Goal: Book appointment/travel/reservation

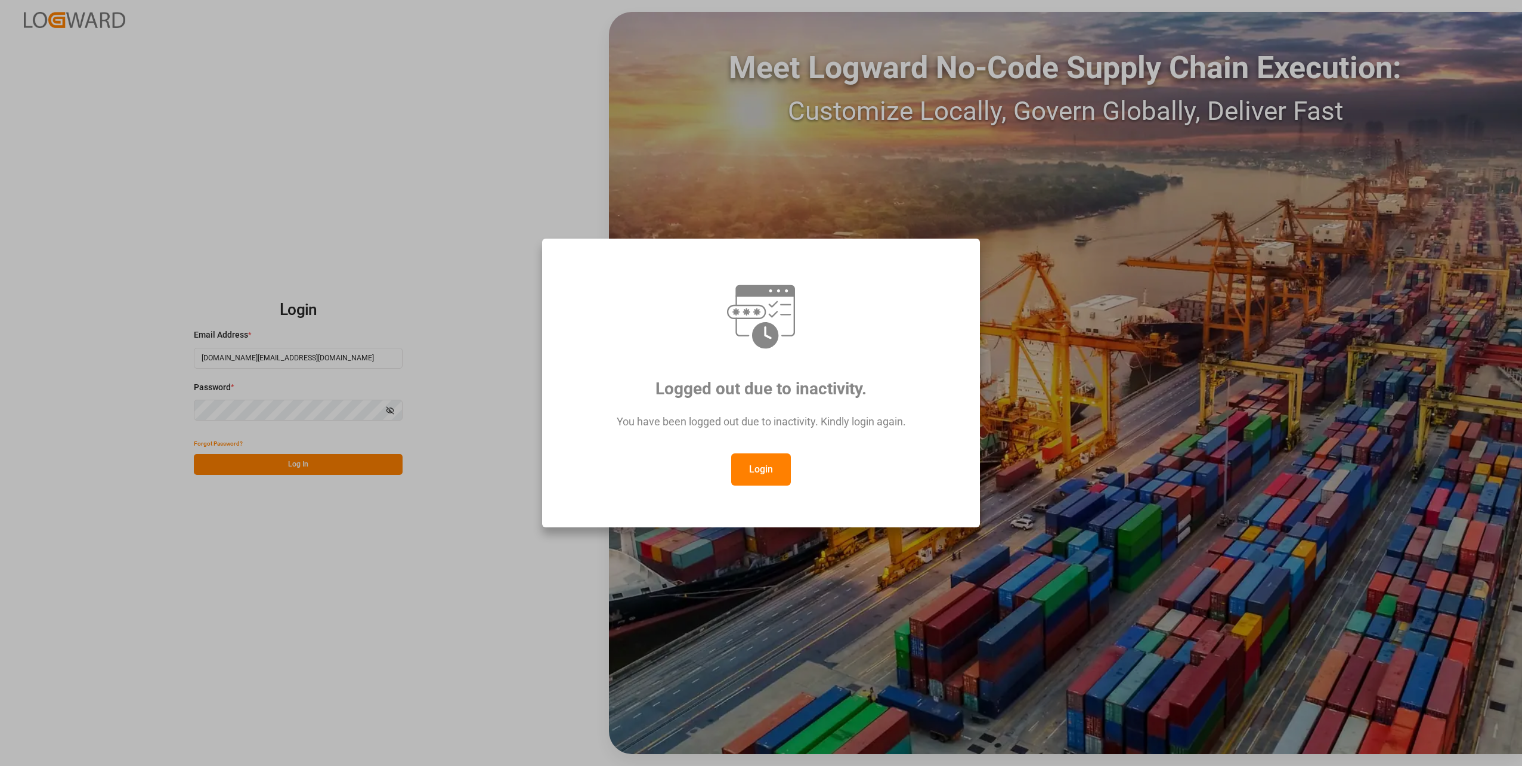
click at [761, 468] on button "Login" at bounding box center [761, 469] width 60 height 32
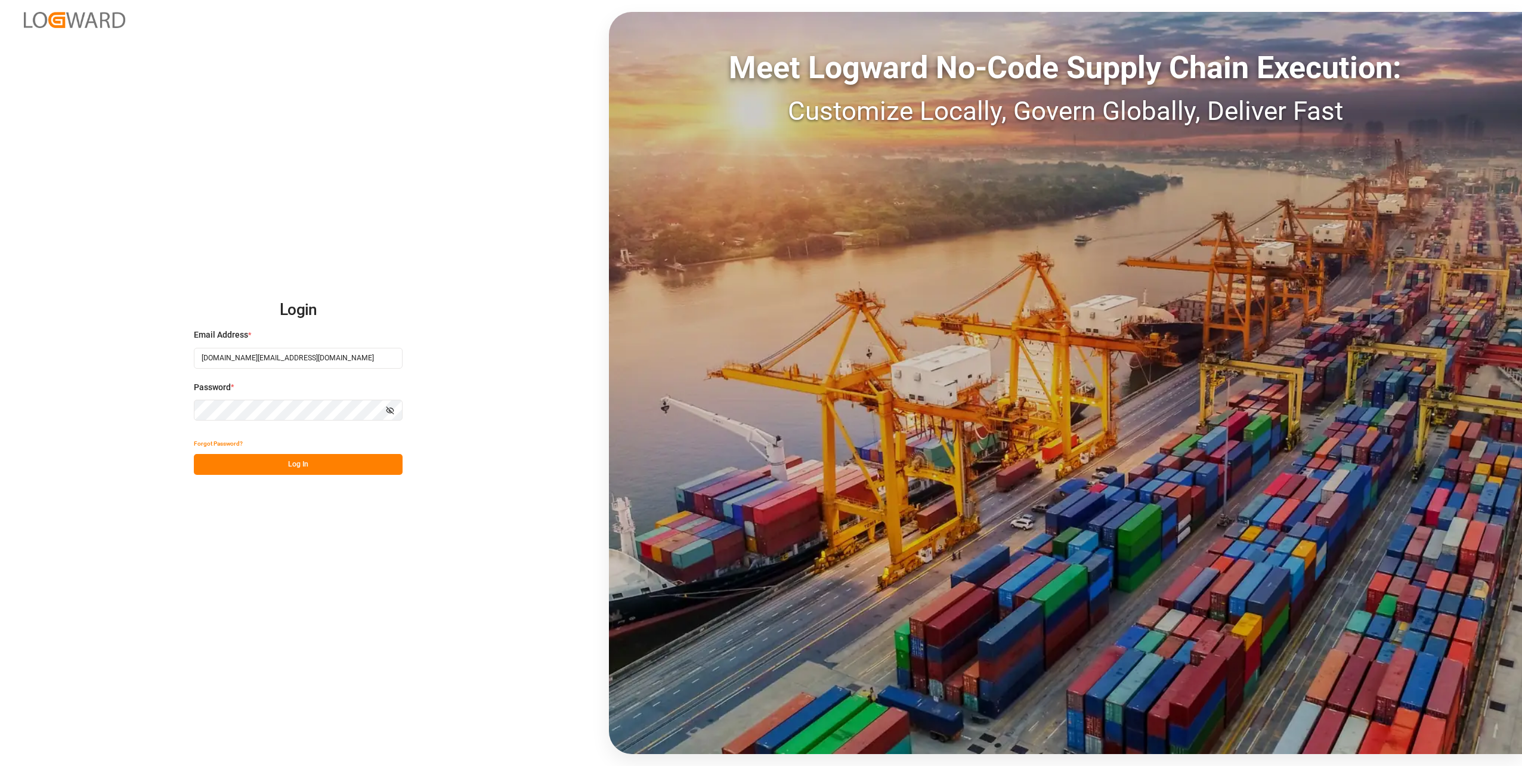
click at [366, 471] on button "Log In" at bounding box center [298, 464] width 209 height 21
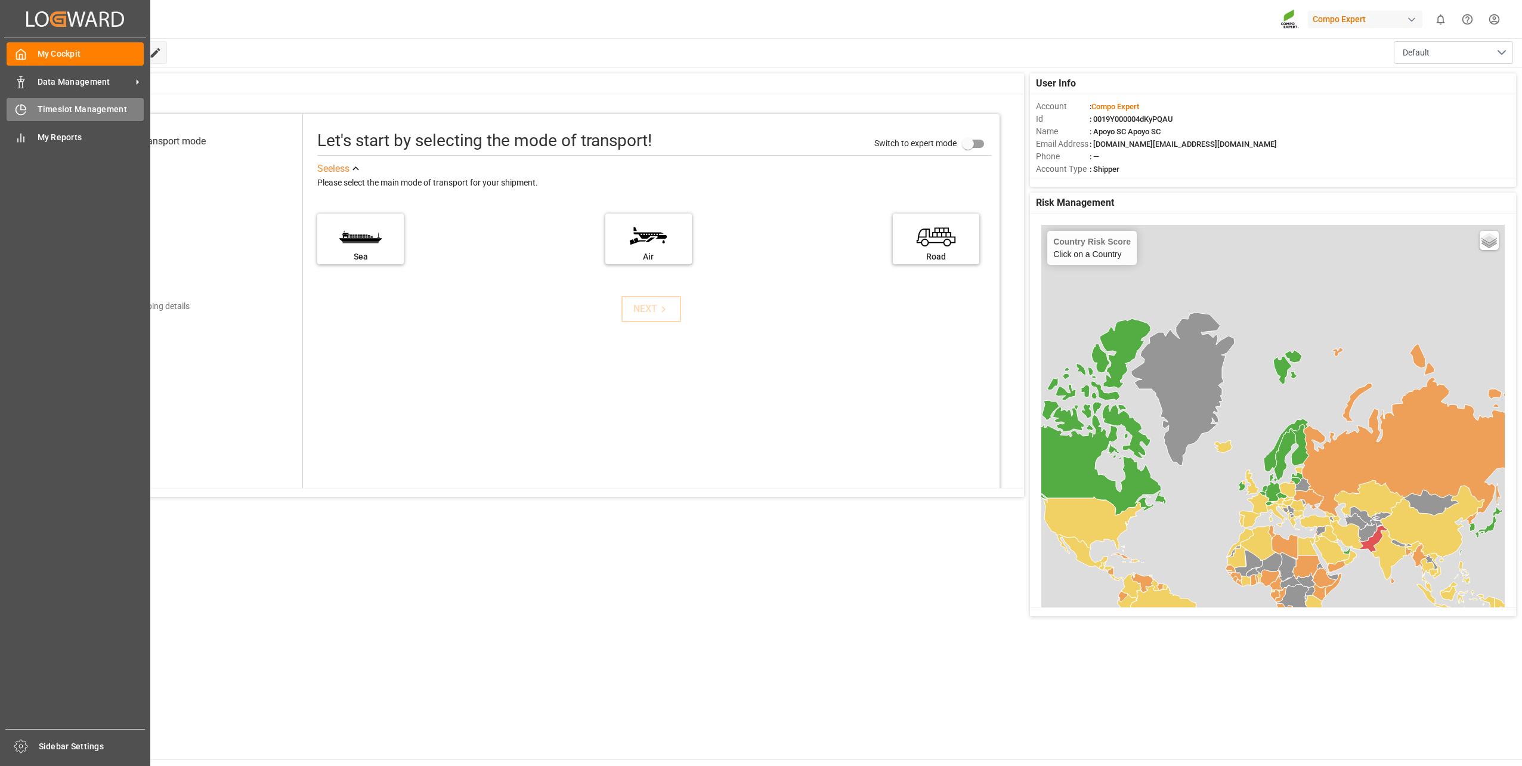
click at [84, 101] on div "Timeslot Management Timeslot Management" at bounding box center [75, 109] width 137 height 23
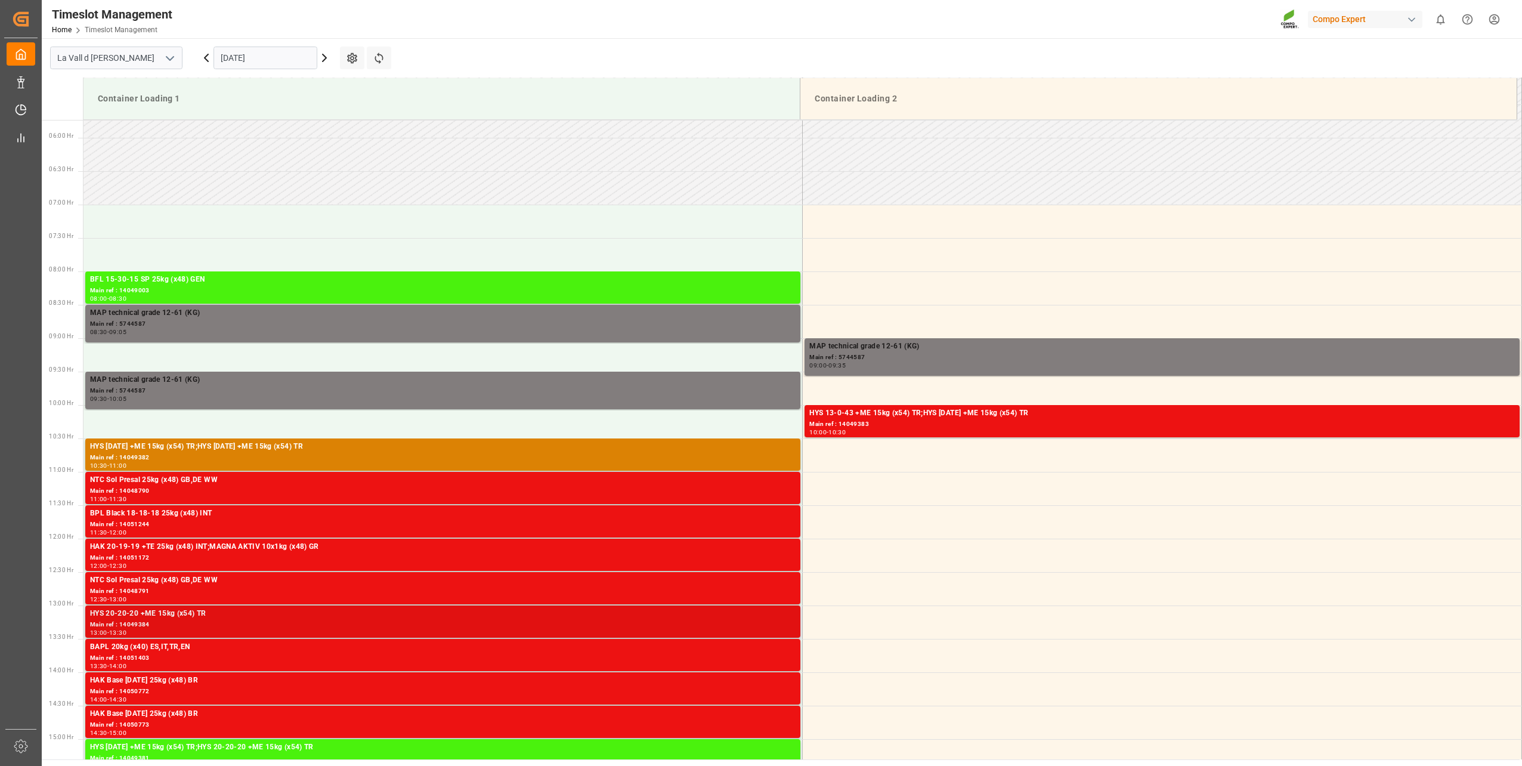
scroll to position [376, 0]
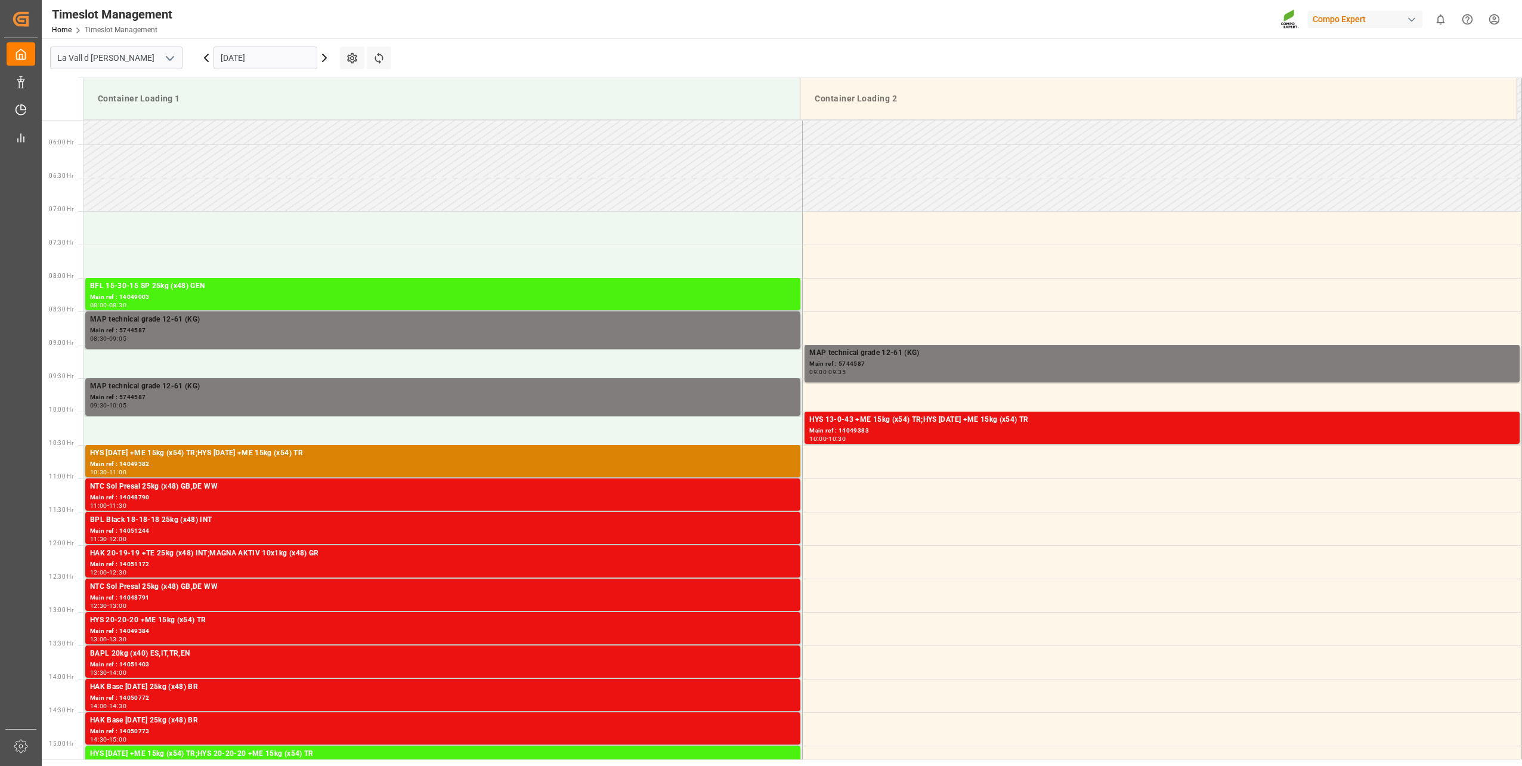
click at [264, 55] on input "[DATE]" at bounding box center [265, 58] width 104 height 23
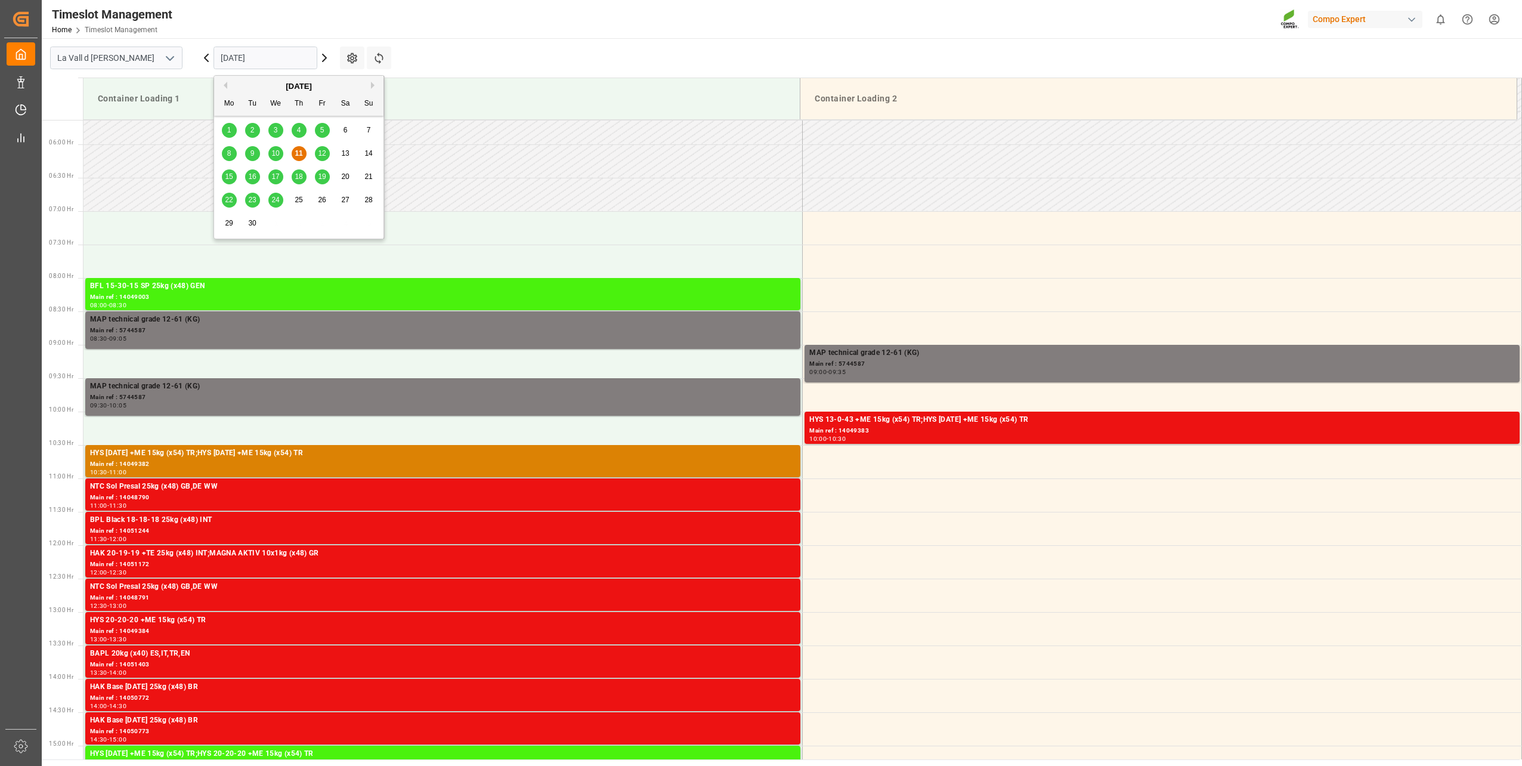
click at [327, 150] on div "12" at bounding box center [322, 154] width 15 height 14
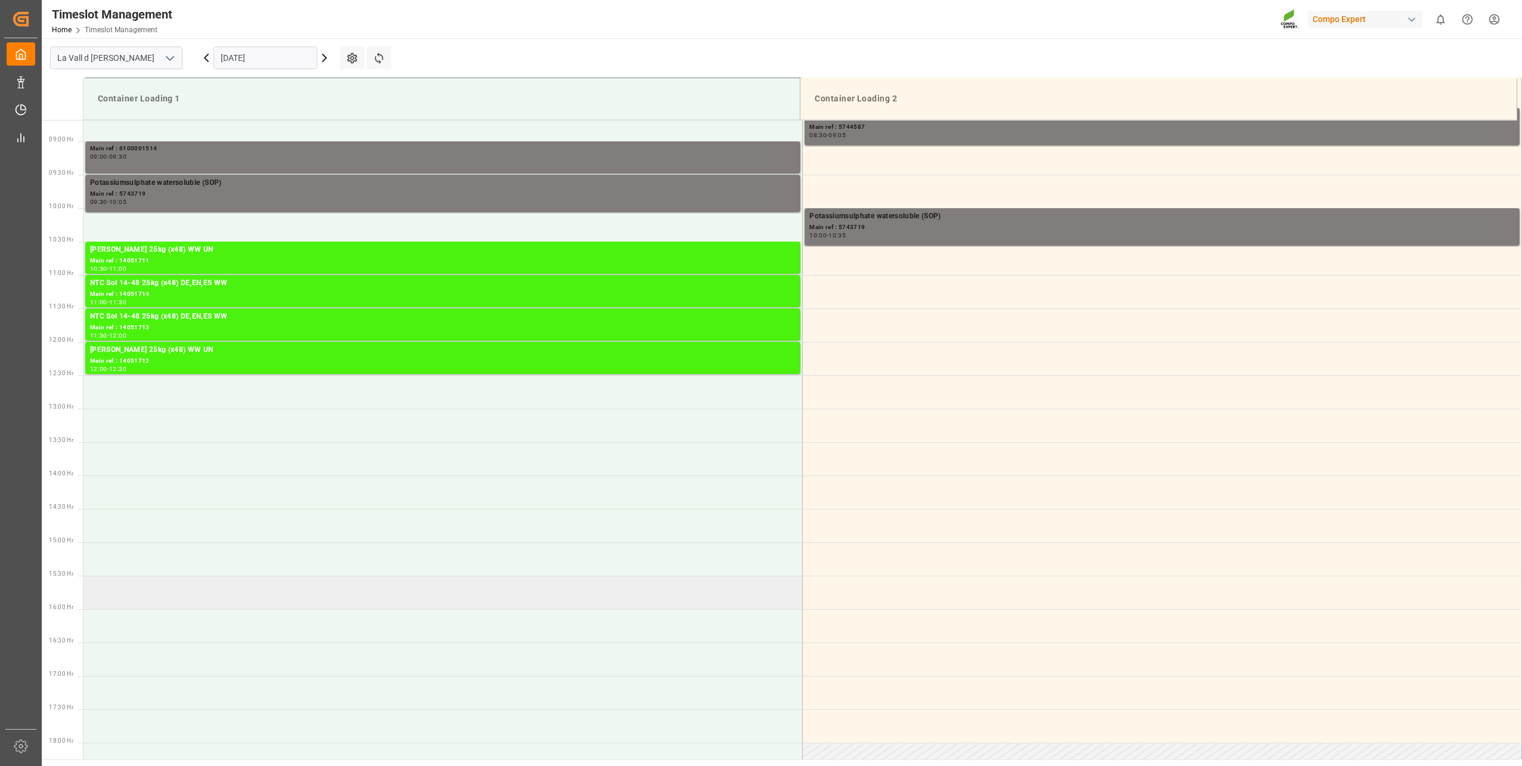
scroll to position [555, 0]
